Goal: Task Accomplishment & Management: Complete application form

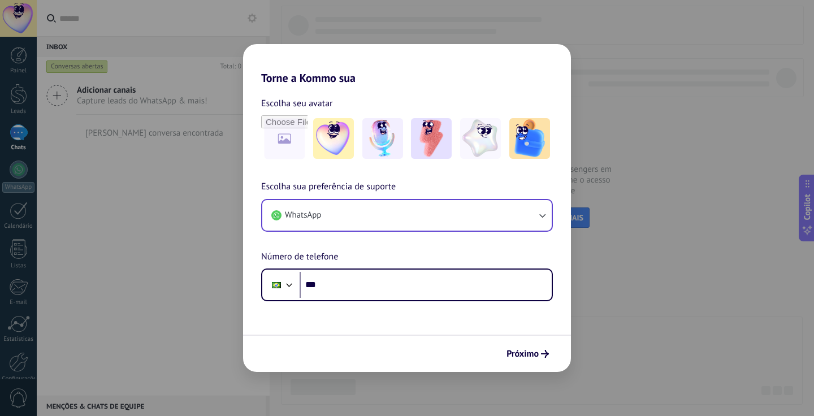
click at [428, 216] on button "WhatsApp" at bounding box center [407, 215] width 290 height 31
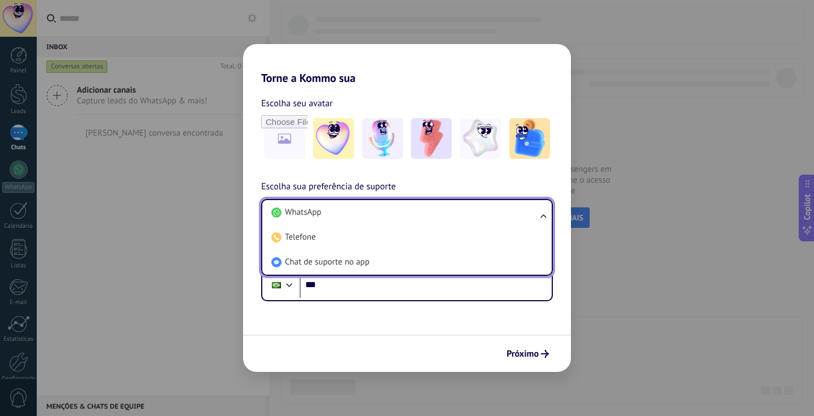
click at [463, 180] on div "Escolha sua preferência de suporte WhatsApp WhatsApp Telefone Chat de suporte n…" at bounding box center [407, 241] width 328 height 122
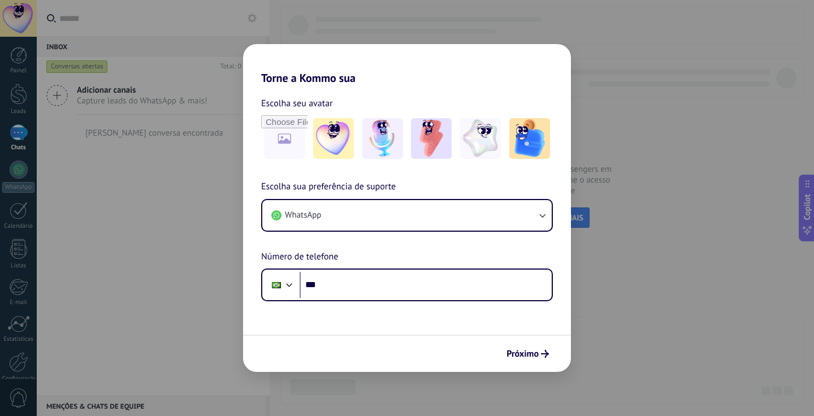
click at [414, 301] on form "Escolha seu avatar Escolha sua preferência de suporte WhatsApp Número de telefo…" at bounding box center [407, 228] width 328 height 287
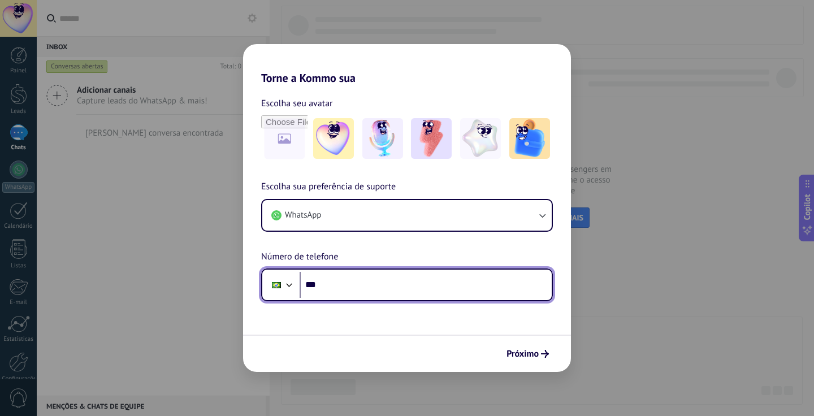
click at [410, 290] on input "***" at bounding box center [426, 285] width 252 height 26
type input "**********"
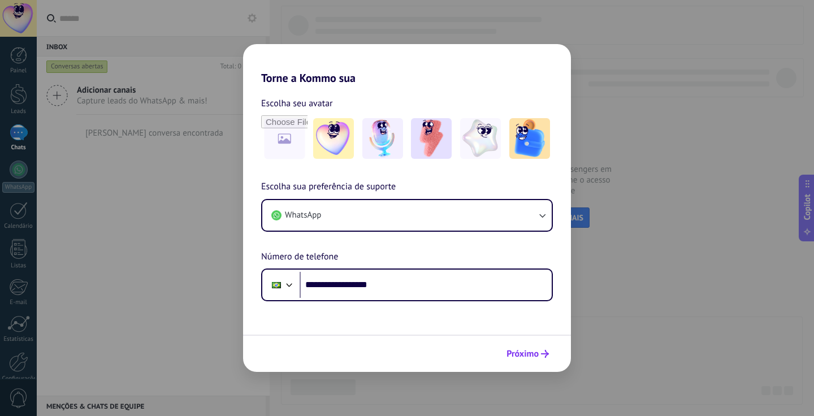
click at [523, 353] on span "Próximo" at bounding box center [523, 354] width 32 height 8
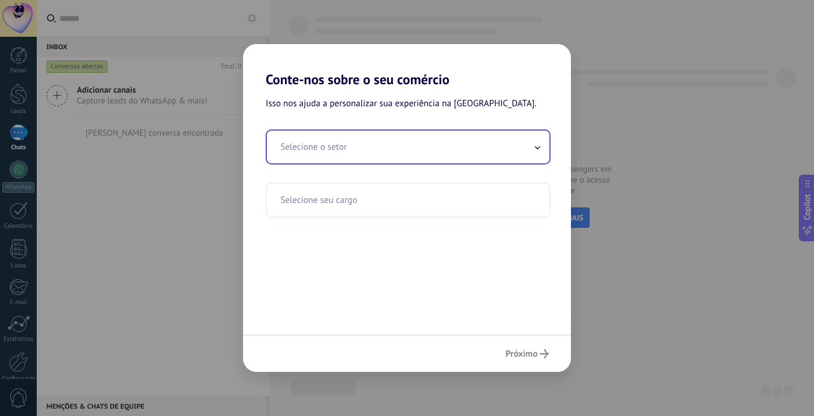
click at [460, 152] on input "text" at bounding box center [408, 147] width 283 height 33
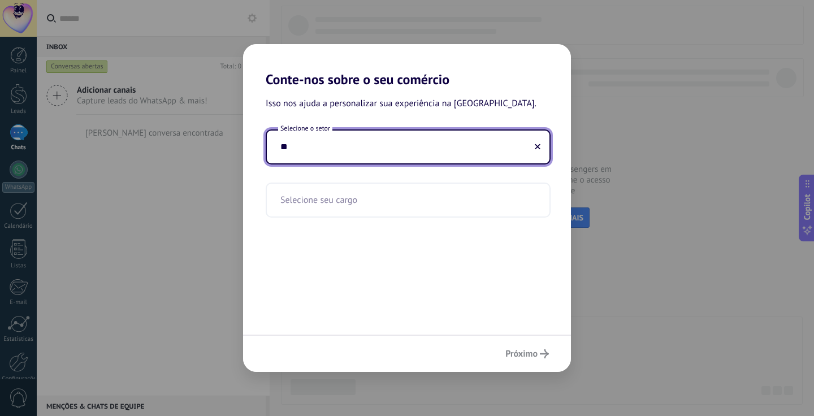
type input "*"
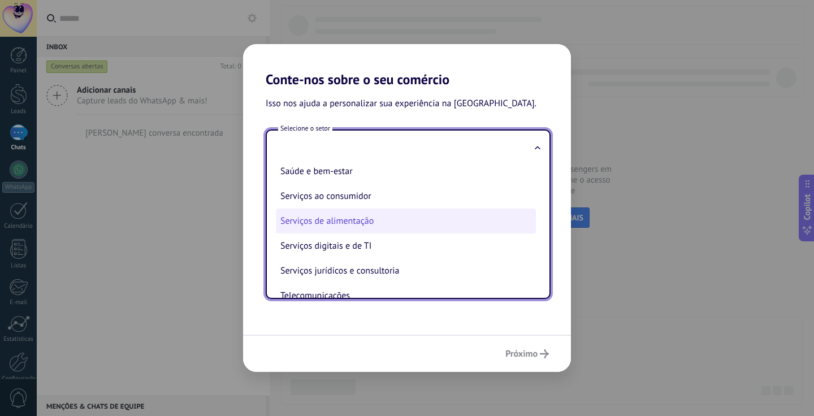
scroll to position [209, 0]
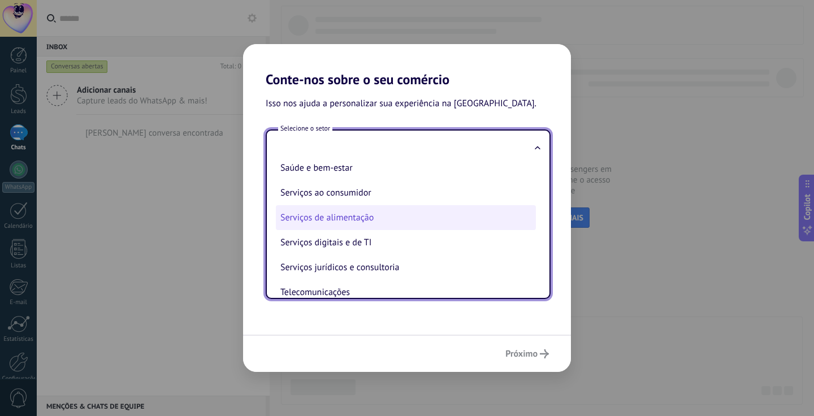
click at [455, 214] on li "Serviços de alimentação" at bounding box center [406, 217] width 260 height 25
type input "**********"
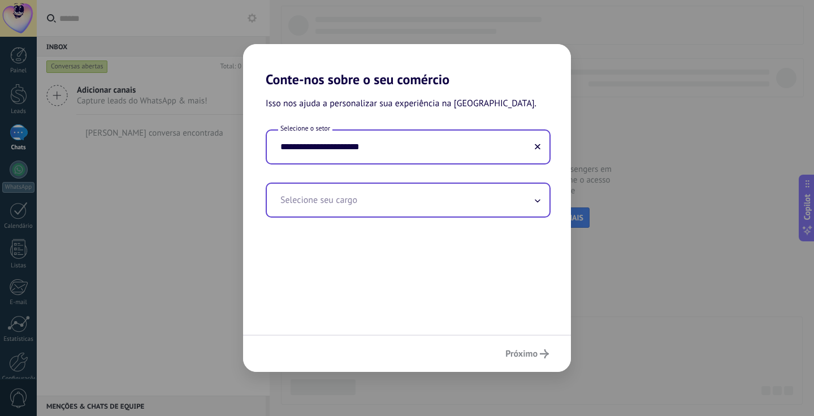
click at [455, 206] on input "text" at bounding box center [408, 200] width 283 height 33
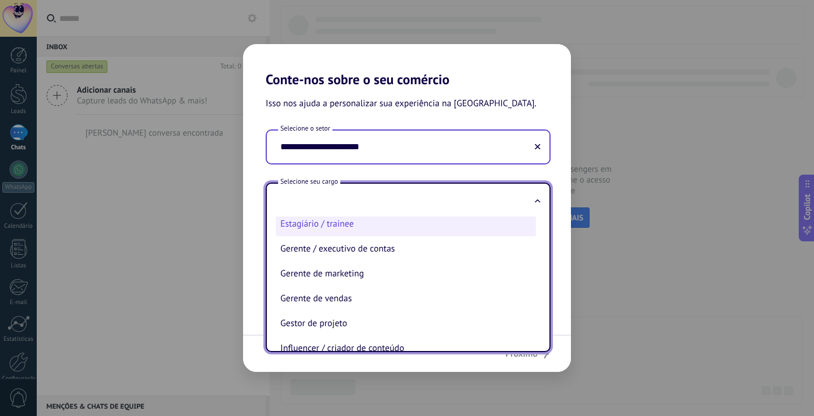
scroll to position [261, 0]
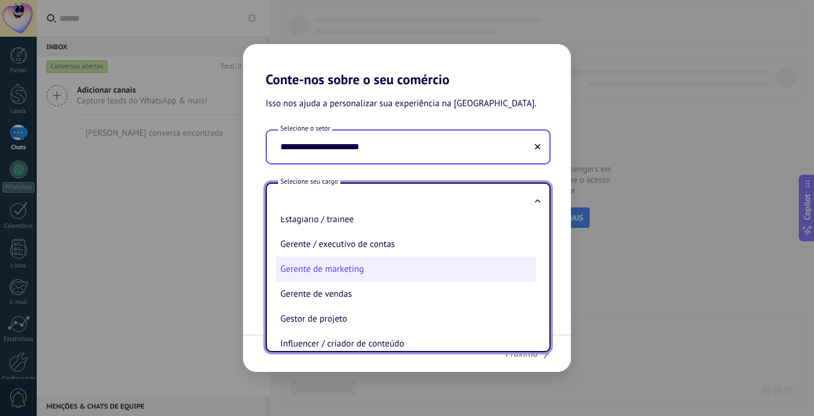
click at [425, 260] on li "Gerente de marketing" at bounding box center [406, 269] width 260 height 25
type input "**********"
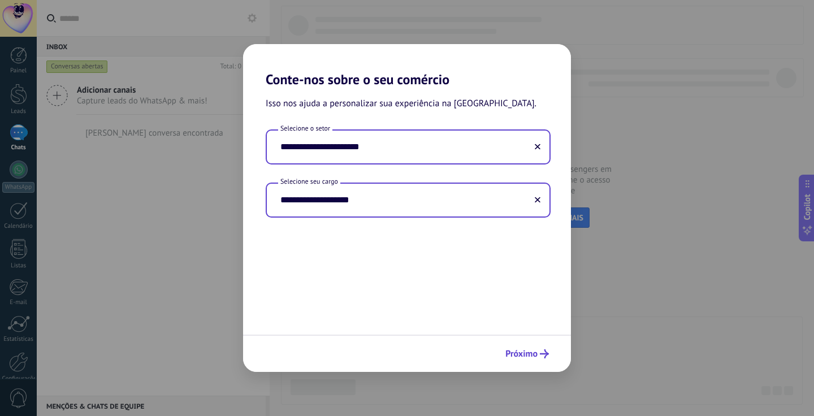
click at [533, 355] on span "Próximo" at bounding box center [522, 354] width 32 height 8
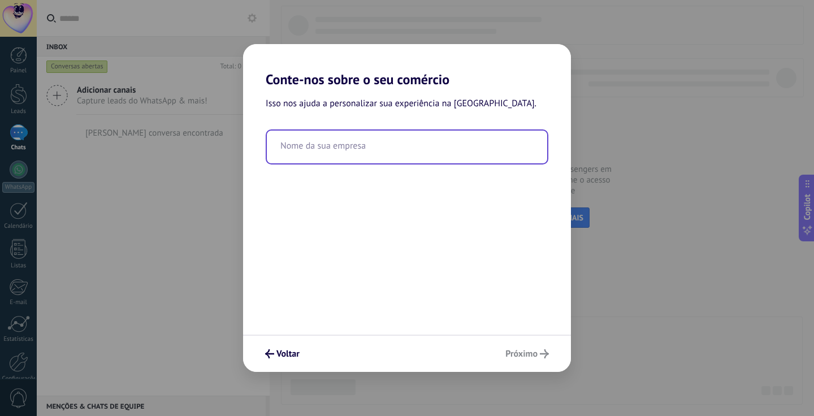
click at [497, 143] on input "text" at bounding box center [407, 147] width 280 height 33
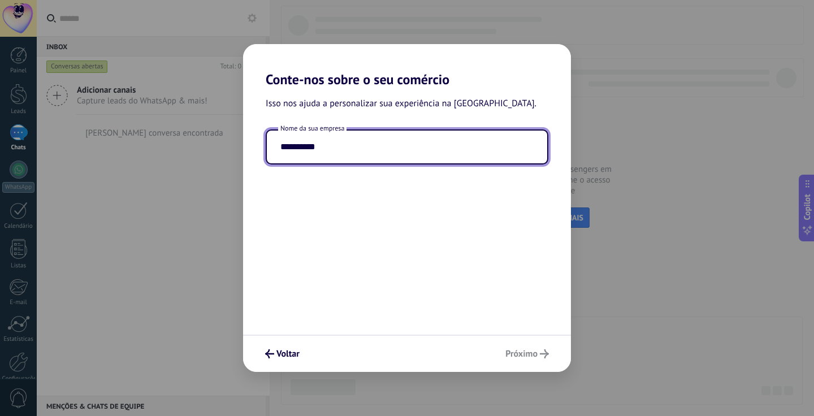
type input "**********"
click at [536, 356] on div "Voltar Próximo" at bounding box center [407, 353] width 328 height 37
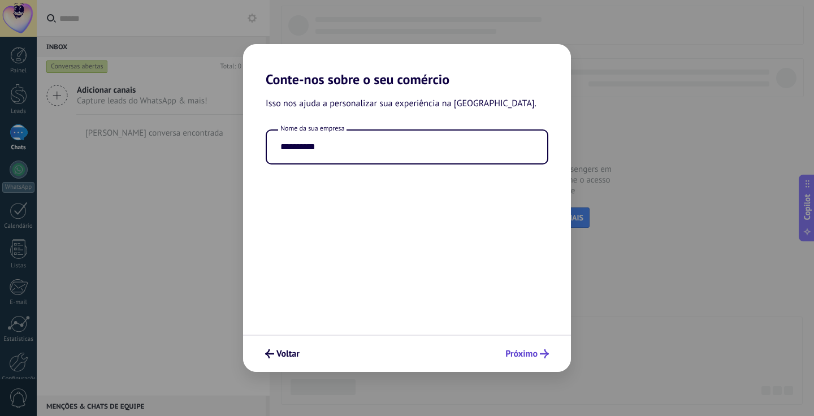
click at [530, 351] on span "Próximo" at bounding box center [522, 354] width 32 height 8
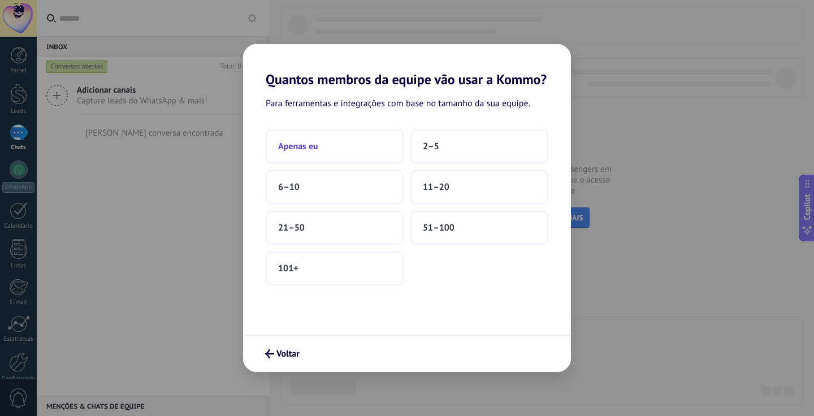
click at [394, 145] on button "Apenas eu" at bounding box center [335, 146] width 138 height 34
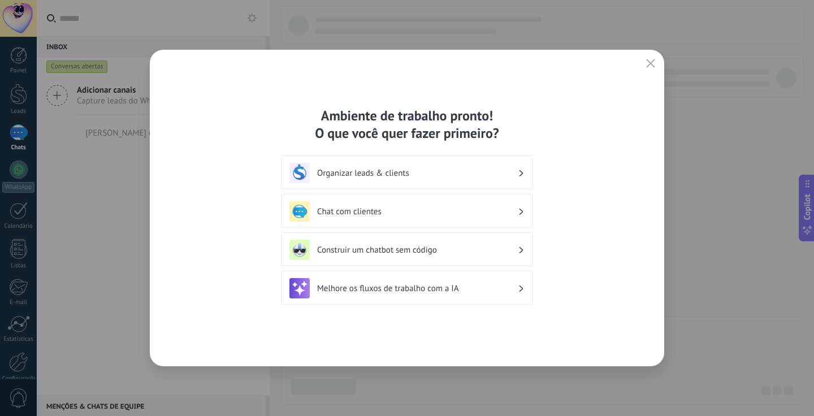
click at [494, 171] on h3 "Organizar leads & clients" at bounding box center [417, 173] width 201 height 11
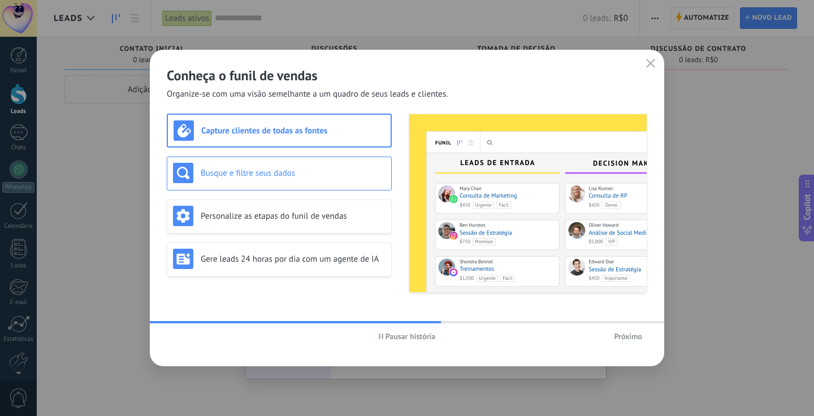
click at [358, 177] on h3 "Busque e filtre seus dados" at bounding box center [293, 173] width 185 height 11
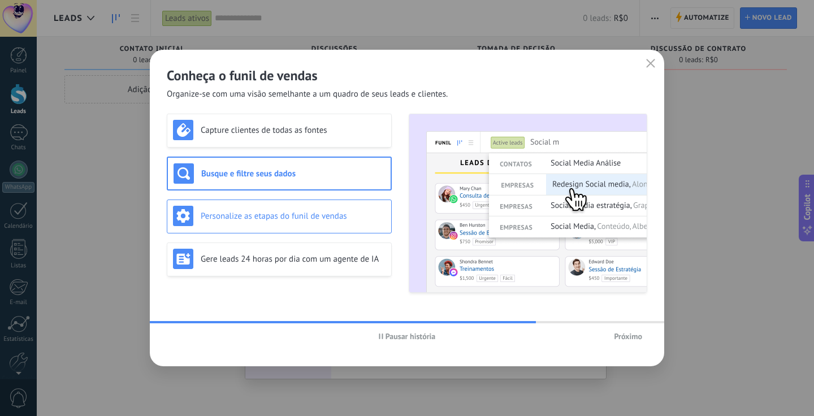
click at [361, 215] on h3 "Personalize as etapas do funil de vendas" at bounding box center [293, 216] width 185 height 11
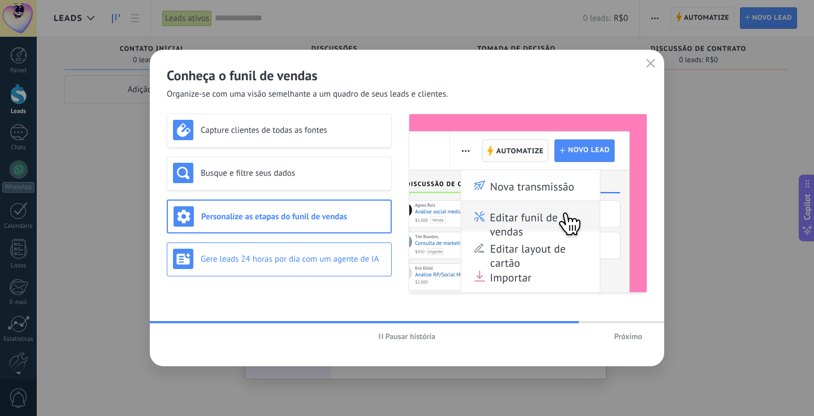
click at [357, 256] on h3 "Gere leads 24 horas por dia com um agente de IA" at bounding box center [293, 259] width 185 height 11
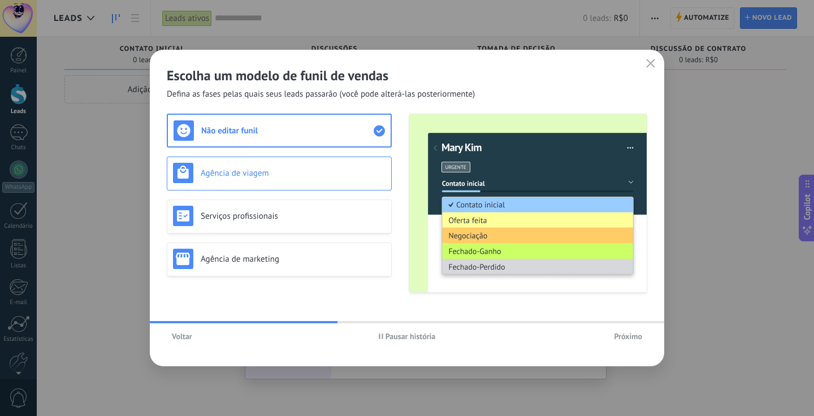
click at [374, 171] on h3 "Agência de viagem" at bounding box center [293, 173] width 185 height 11
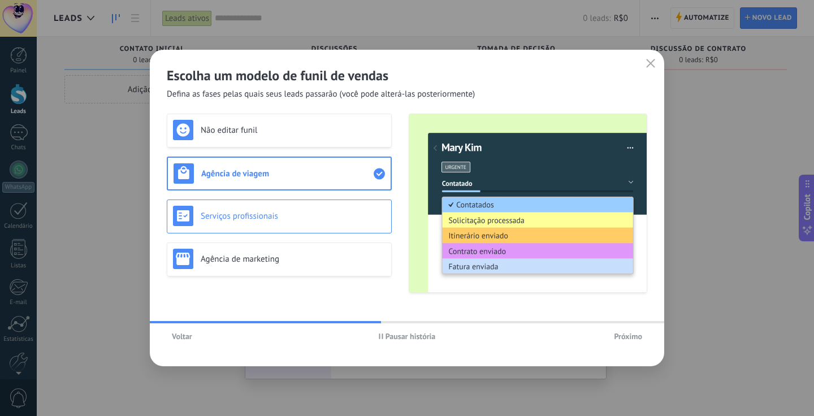
click at [367, 224] on div "Serviços profissionais" at bounding box center [279, 216] width 213 height 20
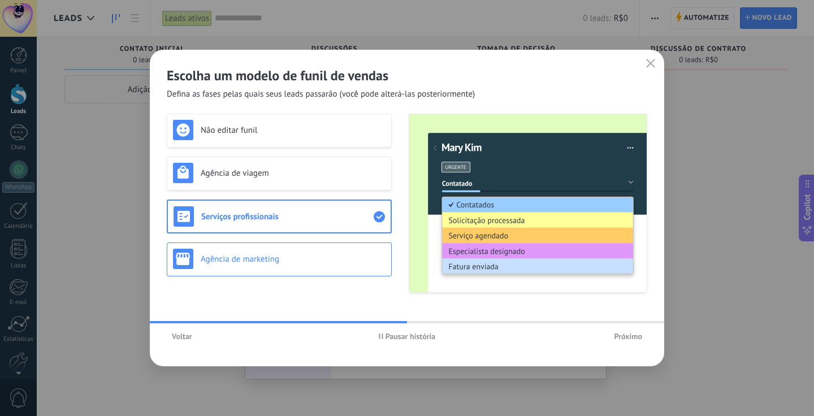
click at [364, 264] on h3 "Agência de marketing" at bounding box center [293, 259] width 185 height 11
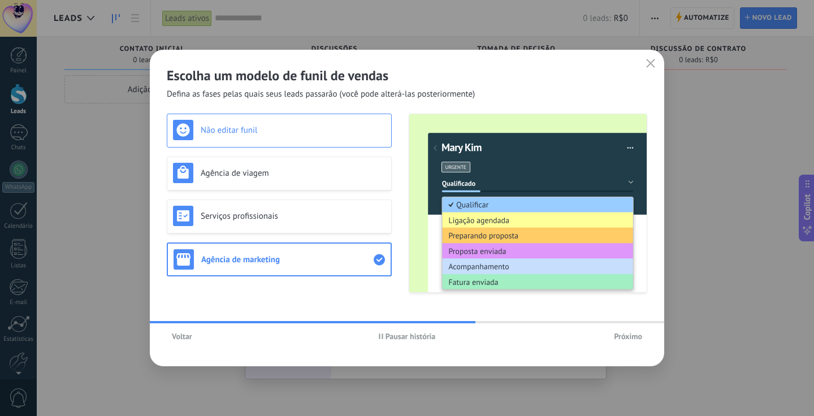
click at [371, 129] on h3 "Não editar funil" at bounding box center [293, 130] width 185 height 11
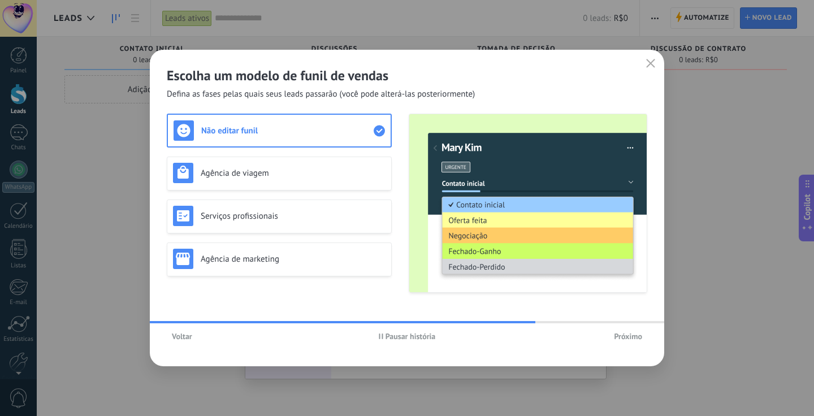
click at [633, 342] on button "Próximo" at bounding box center [628, 336] width 38 height 17
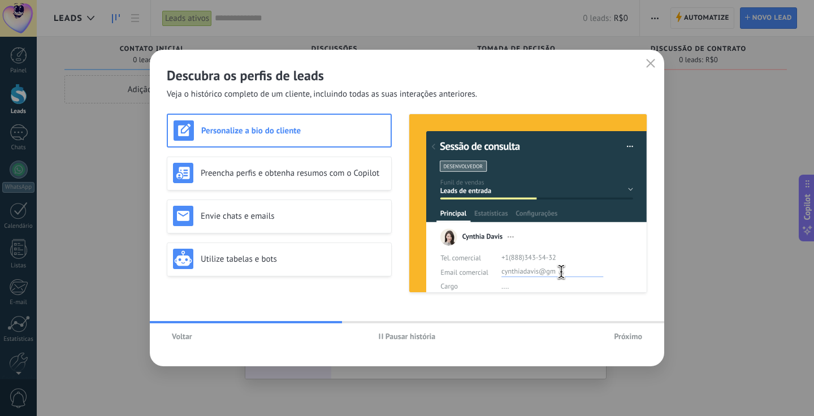
click at [633, 337] on span "Próximo" at bounding box center [628, 336] width 28 height 8
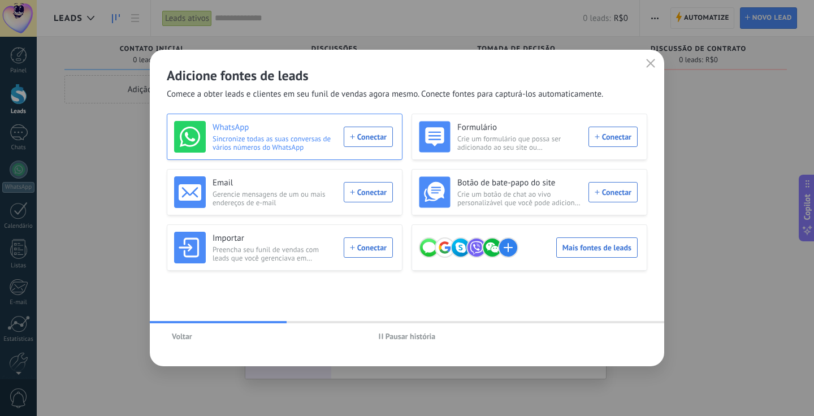
click at [380, 138] on div "WhatsApp Sincronize todas as suas conversas de vários números do WhatsApp Conec…" at bounding box center [283, 137] width 219 height 32
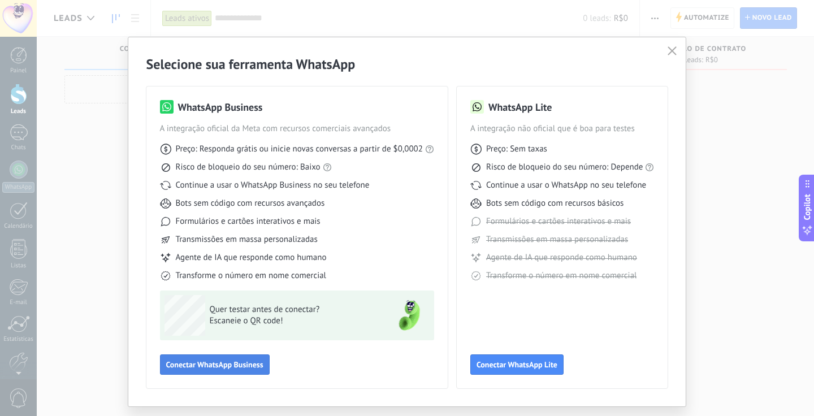
click at [248, 366] on span "Conectar WhatsApp Business" at bounding box center [214, 365] width 97 height 8
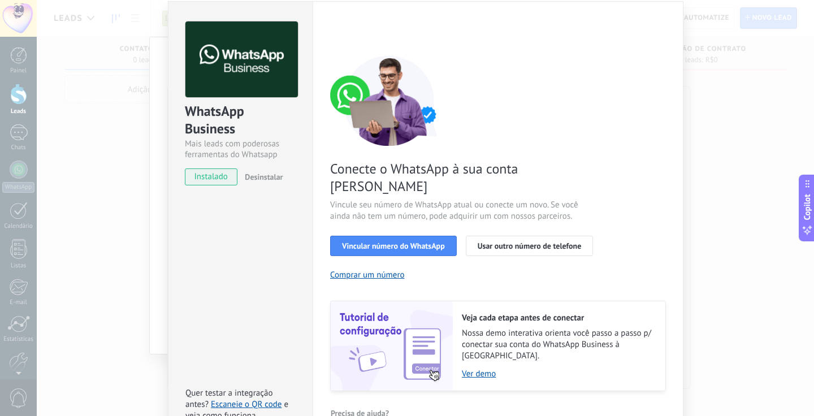
scroll to position [38, 0]
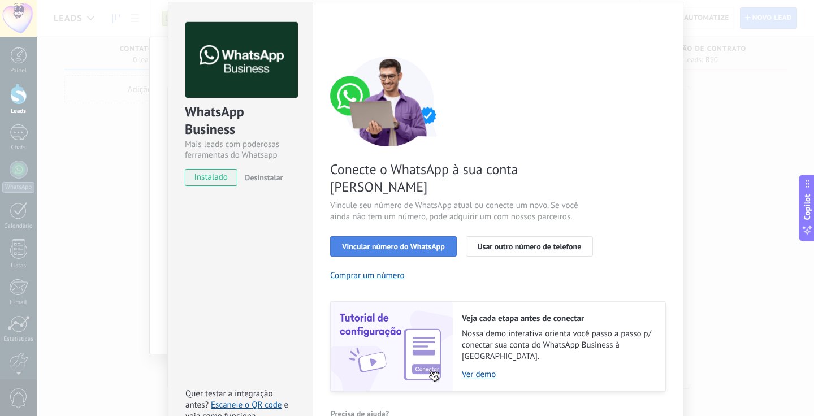
click at [413, 243] on span "Vincular número do WhatsApp" at bounding box center [393, 247] width 103 height 8
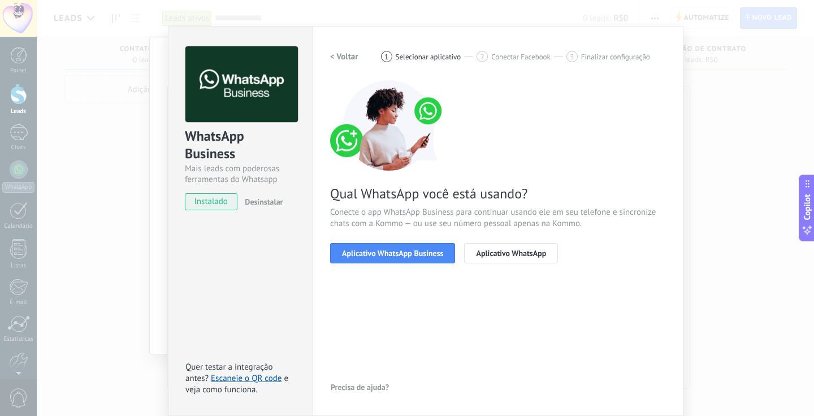
scroll to position [14, 0]
click at [426, 253] on span "Aplicativo WhatsApp Business" at bounding box center [392, 253] width 101 height 8
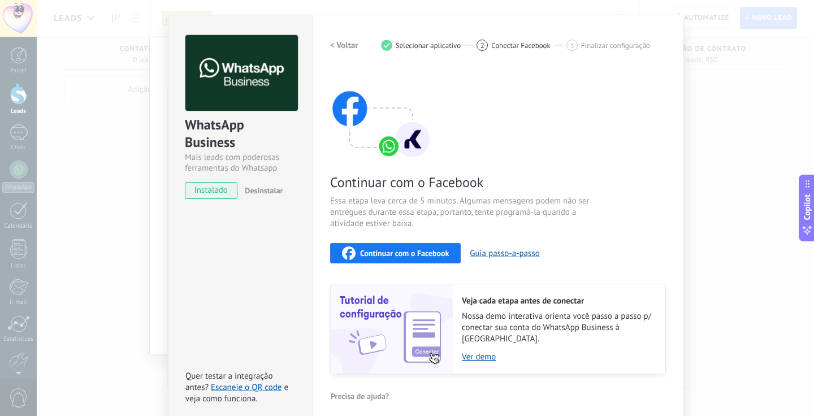
scroll to position [25, 0]
click at [423, 254] on span "Continuar com o Facebook" at bounding box center [404, 254] width 89 height 8
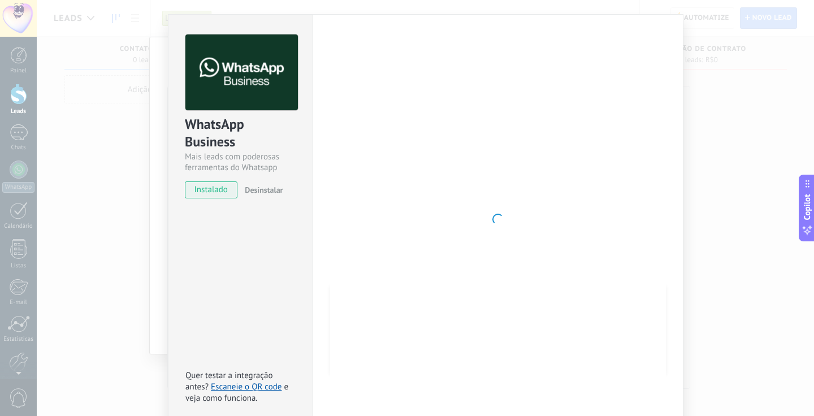
scroll to position [25, 0]
click at [472, 290] on div at bounding box center [498, 220] width 336 height 370
click at [650, 275] on div at bounding box center [498, 220] width 336 height 370
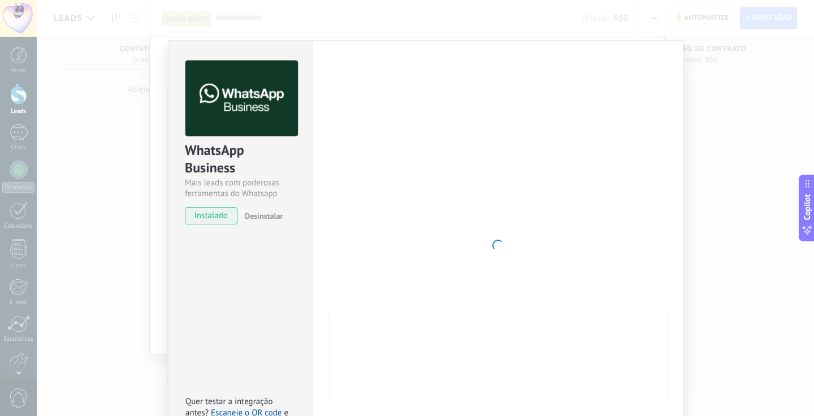
scroll to position [0, 0]
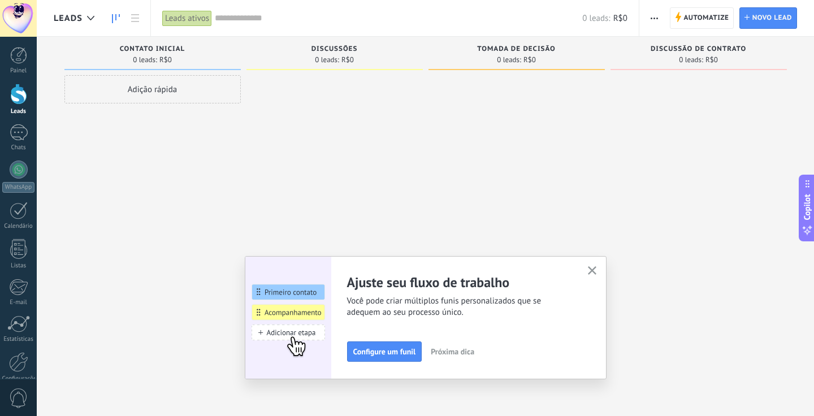
click at [592, 271] on use "button" at bounding box center [592, 270] width 8 height 8
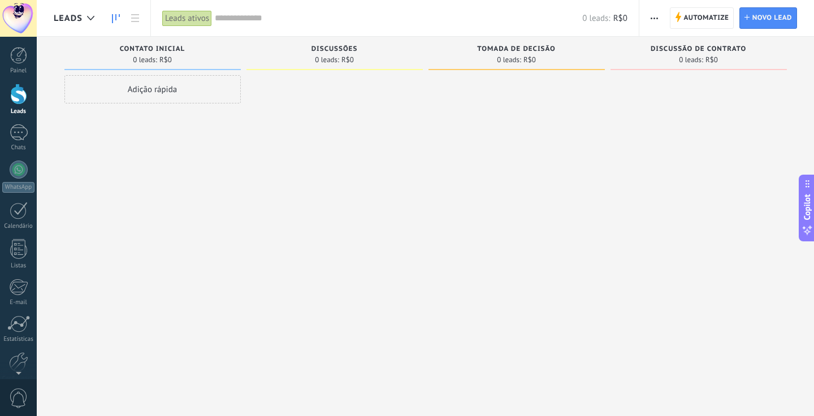
click at [26, 16] on div at bounding box center [18, 18] width 37 height 37
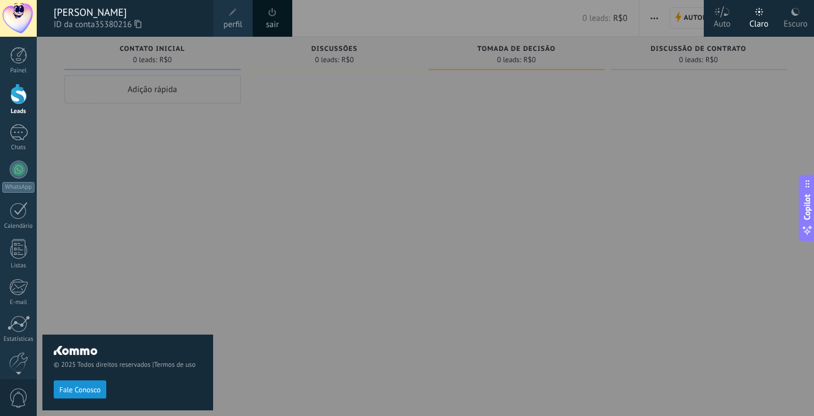
click at [235, 19] on span "perfil" at bounding box center [232, 25] width 19 height 12
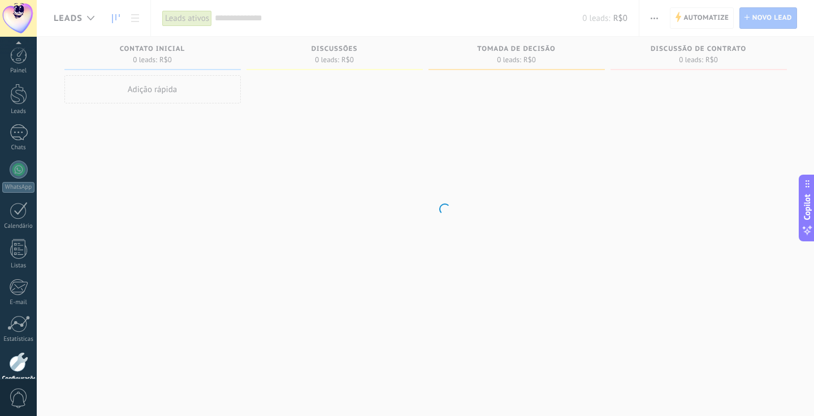
scroll to position [54, 0]
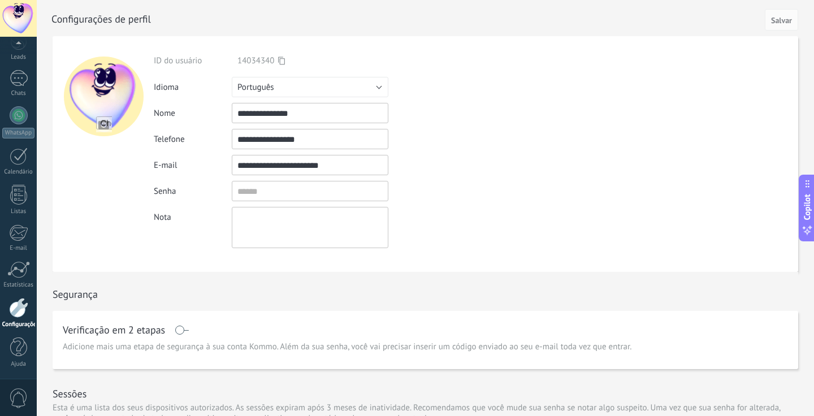
click at [101, 105] on div at bounding box center [104, 97] width 80 height 80
click at [25, 20] on div at bounding box center [18, 18] width 37 height 37
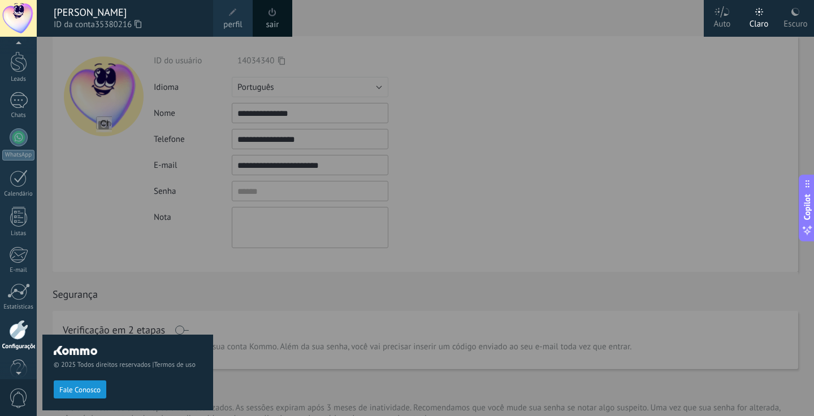
click at [24, 53] on div at bounding box center [18, 45] width 37 height 17
click at [22, 13] on div at bounding box center [18, 18] width 37 height 37
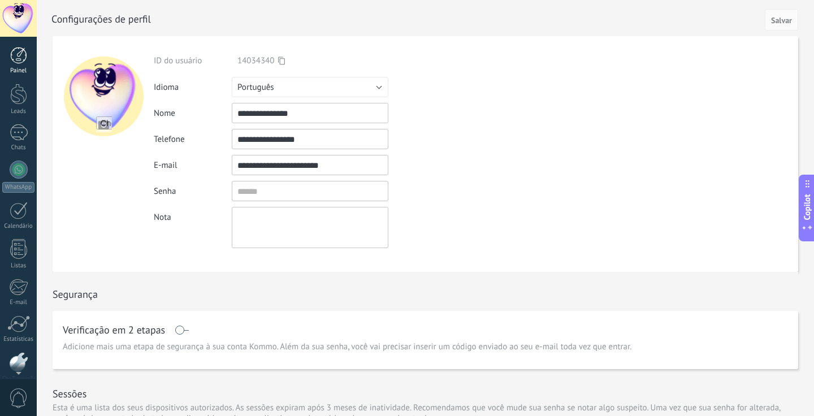
click at [25, 61] on div at bounding box center [18, 55] width 17 height 17
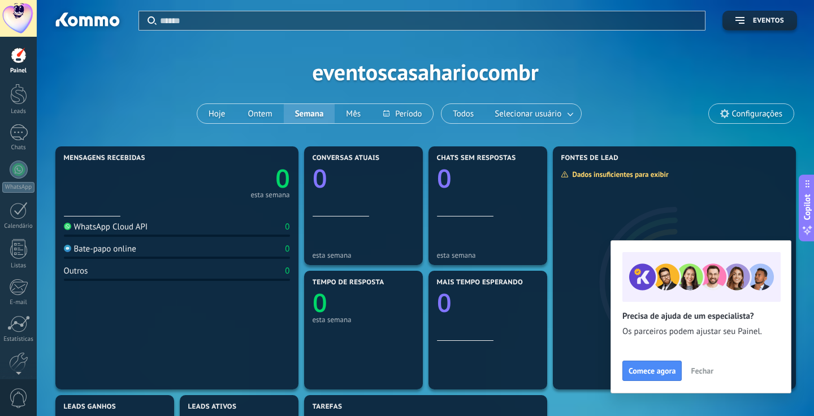
click at [706, 372] on span "Fechar" at bounding box center [702, 371] width 23 height 8
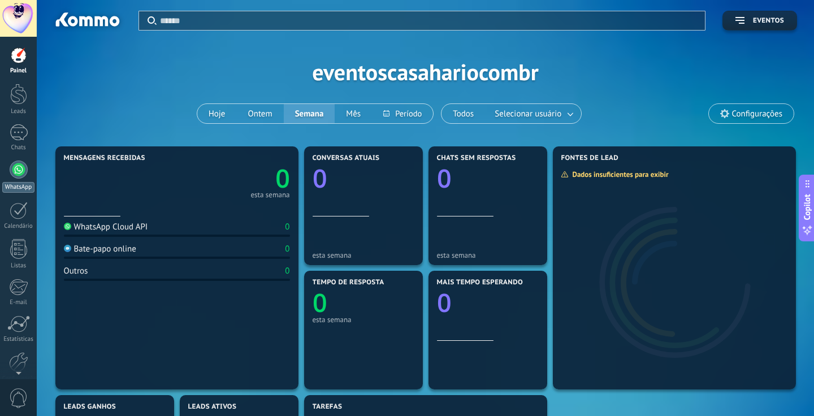
click at [20, 170] on div at bounding box center [19, 170] width 18 height 18
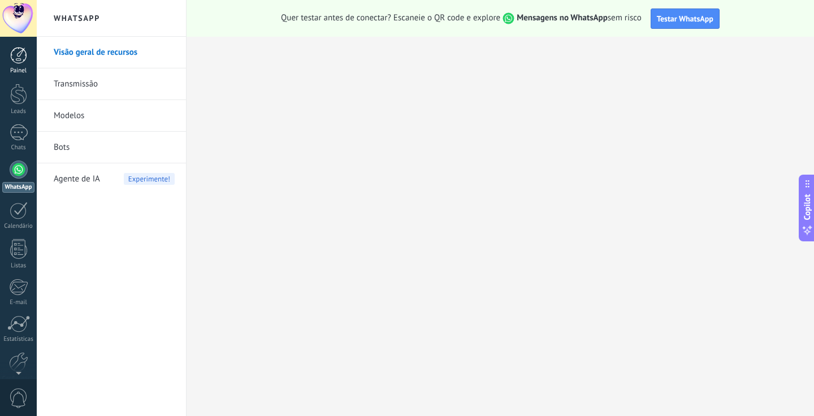
click at [21, 61] on div at bounding box center [18, 55] width 17 height 17
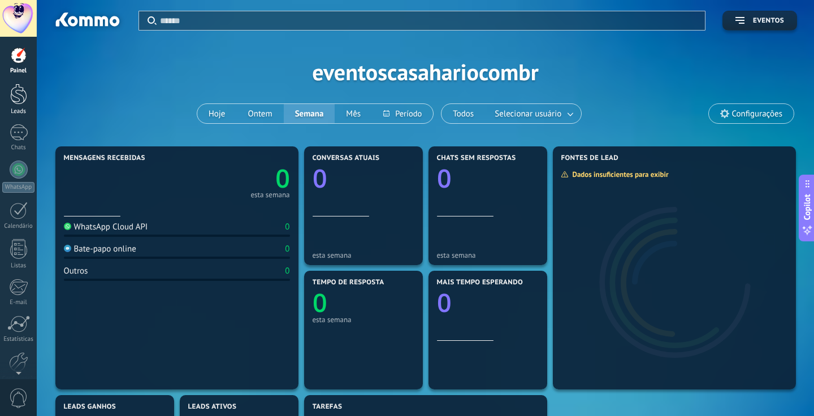
scroll to position [-1, 0]
click at [24, 109] on div "Leads" at bounding box center [18, 111] width 33 height 7
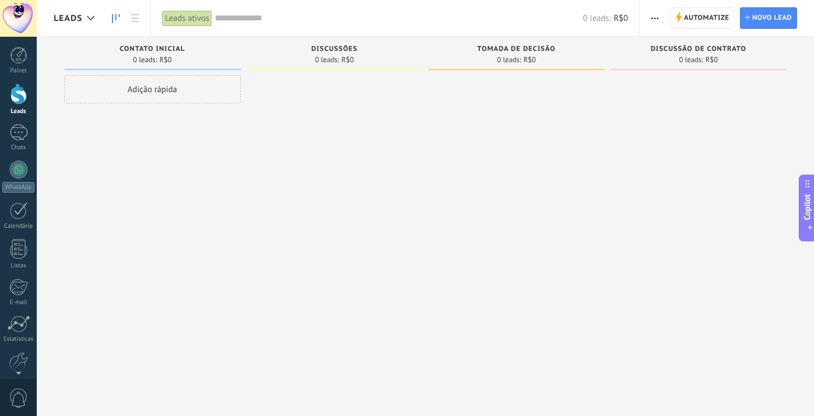
click at [18, 118] on div "Painel Leads Chats WhatsApp Clientes" at bounding box center [18, 240] width 37 height 387
click at [18, 131] on div at bounding box center [19, 132] width 18 height 16
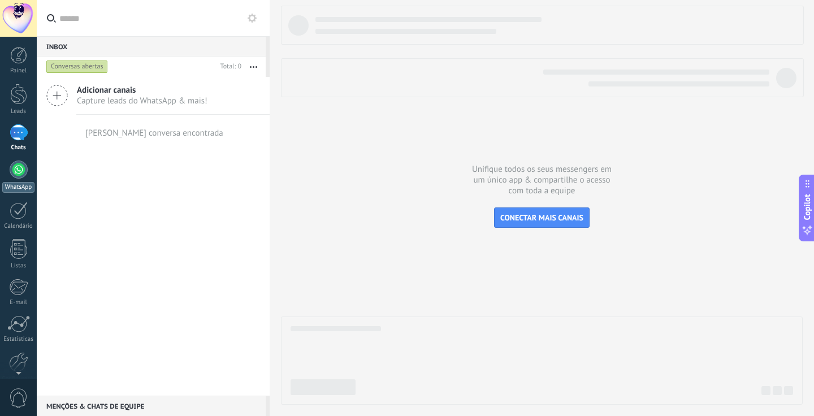
click at [19, 166] on div at bounding box center [19, 170] width 18 height 18
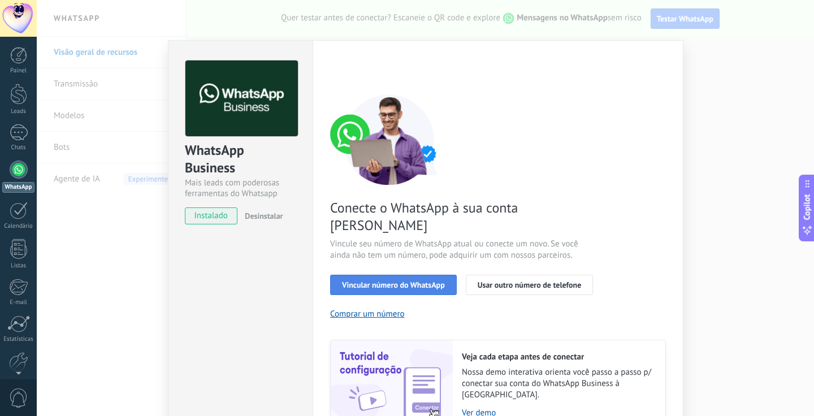
click at [416, 281] on span "Vincular número do WhatsApp" at bounding box center [393, 285] width 103 height 8
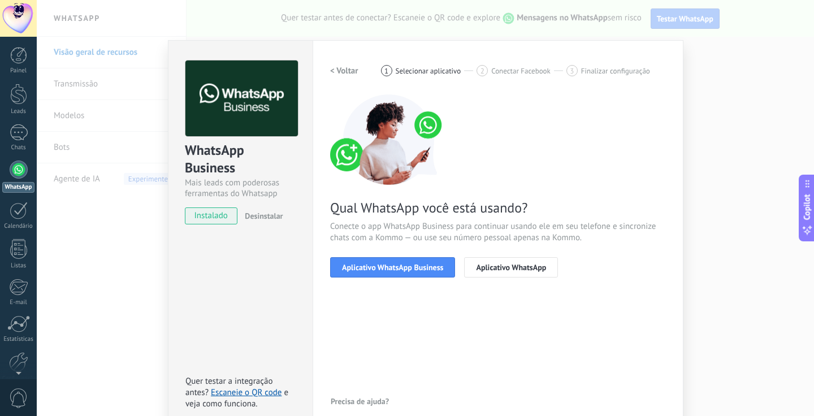
click at [416, 270] on span "Aplicativo WhatsApp Business" at bounding box center [392, 268] width 101 height 8
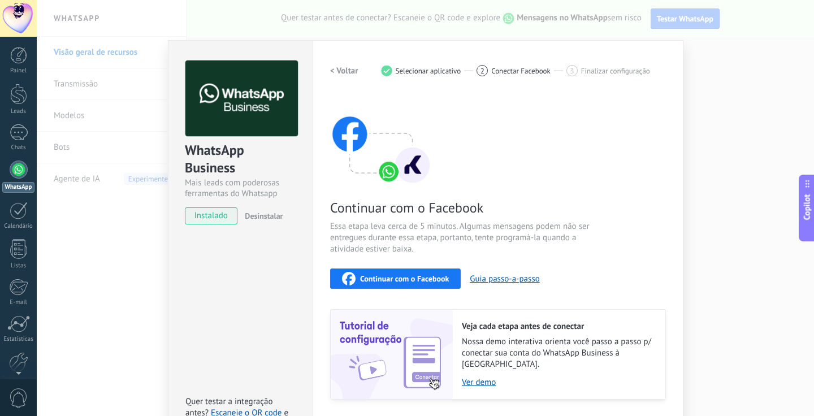
click at [414, 282] on span "Continuar com o Facebook" at bounding box center [404, 279] width 89 height 8
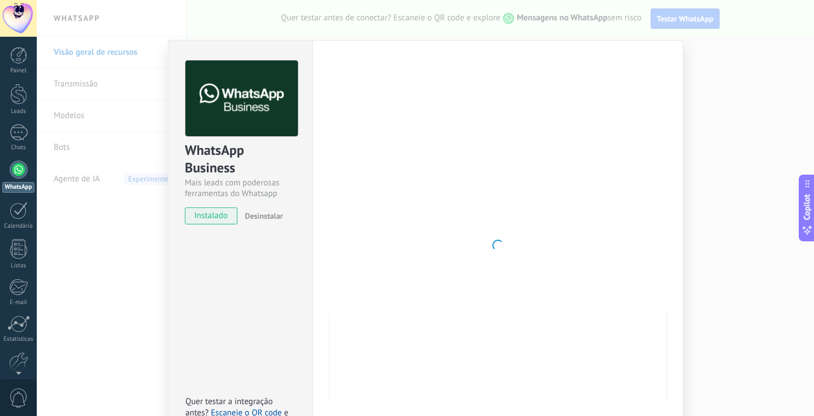
click at [716, 147] on div "WhatsApp Business Mais leads com poderosas ferramentas do Whatsapp instalado De…" at bounding box center [425, 208] width 777 height 416
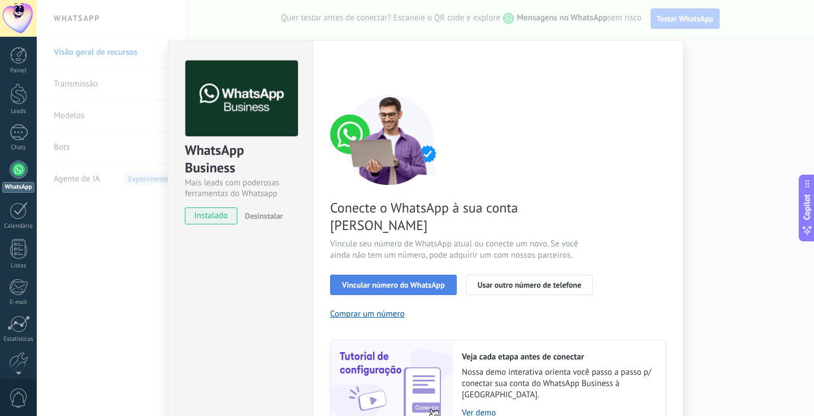
click at [387, 281] on span "Vincular número do WhatsApp" at bounding box center [393, 285] width 103 height 8
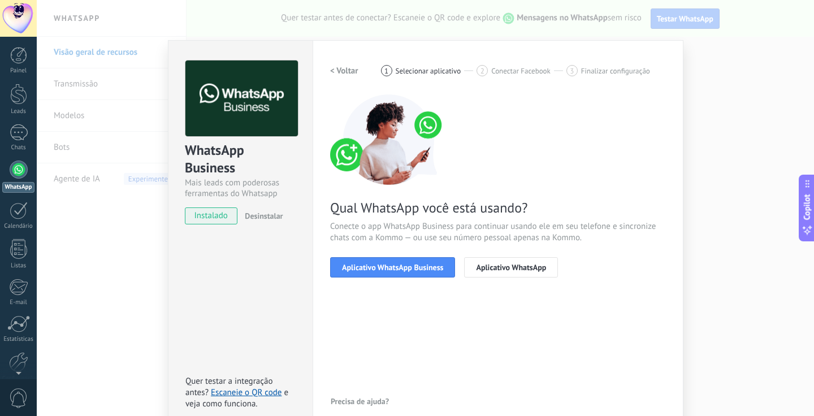
click at [387, 267] on span "Aplicativo WhatsApp Business" at bounding box center [392, 268] width 101 height 8
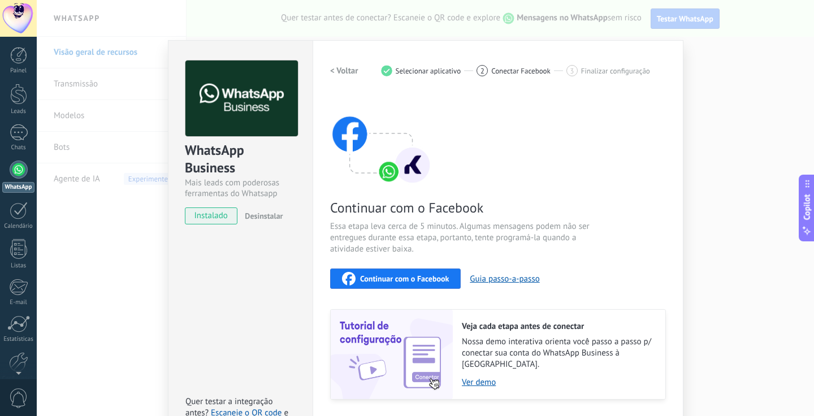
click at [404, 280] on span "Continuar com o Facebook" at bounding box center [404, 279] width 89 height 8
